Goal: Transaction & Acquisition: Purchase product/service

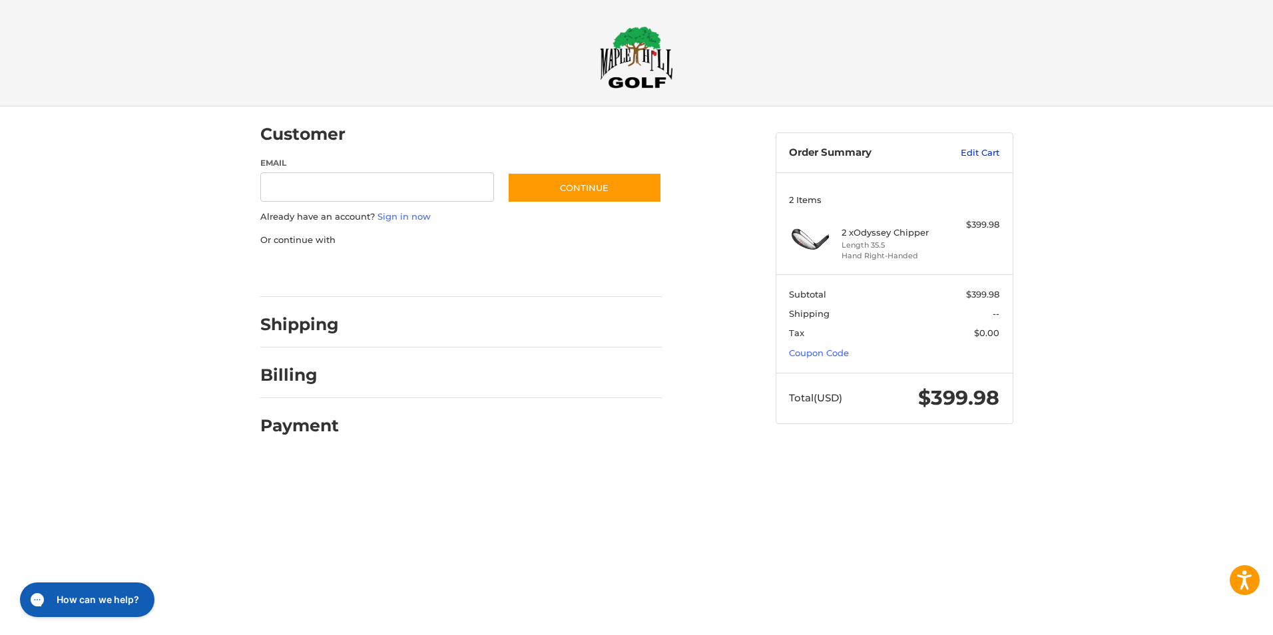
click at [988, 150] on link "Edit Cart" at bounding box center [965, 152] width 67 height 13
type input "**********"
click at [283, 375] on h2 "Billing" at bounding box center [299, 375] width 78 height 21
